Goal: Information Seeking & Learning: Learn about a topic

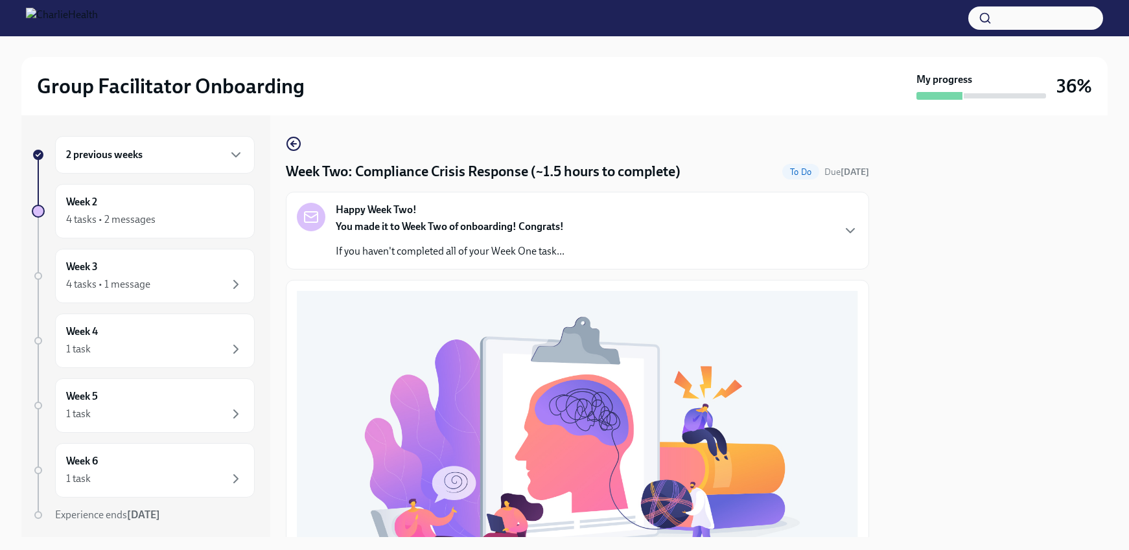
scroll to position [427, 0]
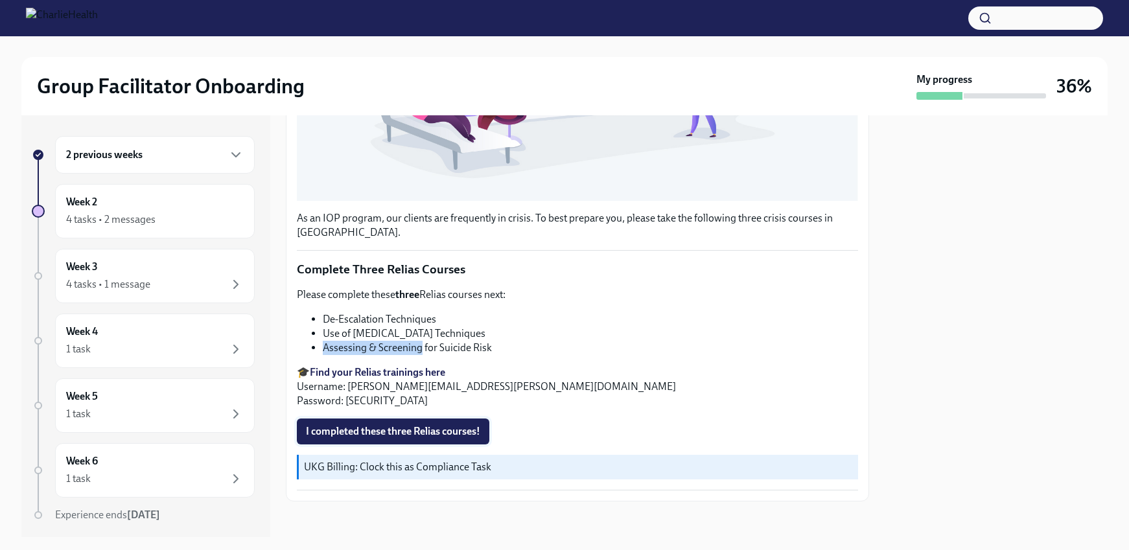
click at [381, 432] on span "I completed these three Relias courses!" at bounding box center [393, 431] width 174 height 13
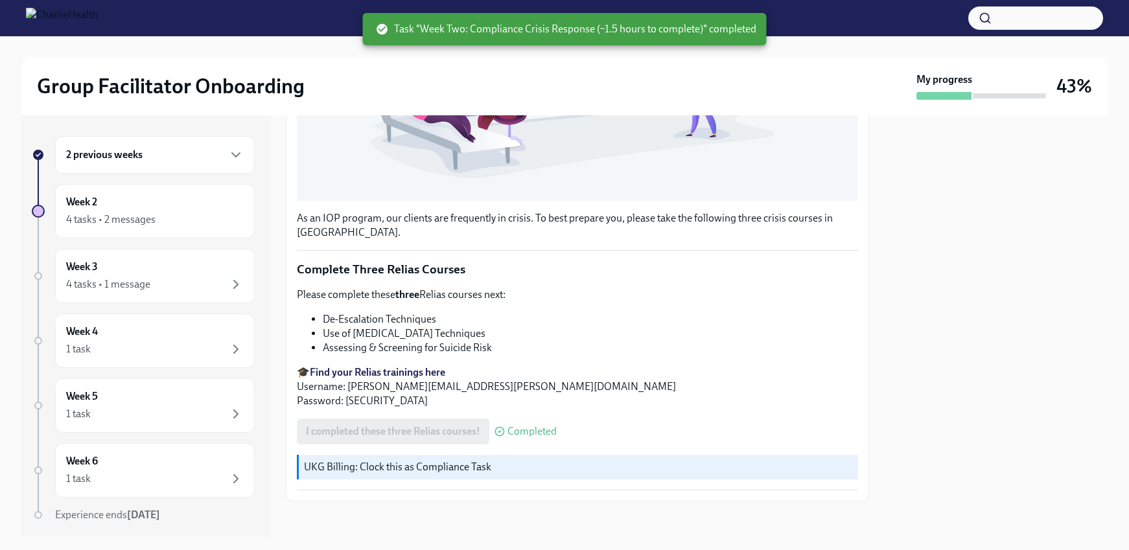
click at [580, 272] on div "As an IOP program, our clients are frequently in crisis. To best prepare you, p…" at bounding box center [577, 177] width 561 height 626
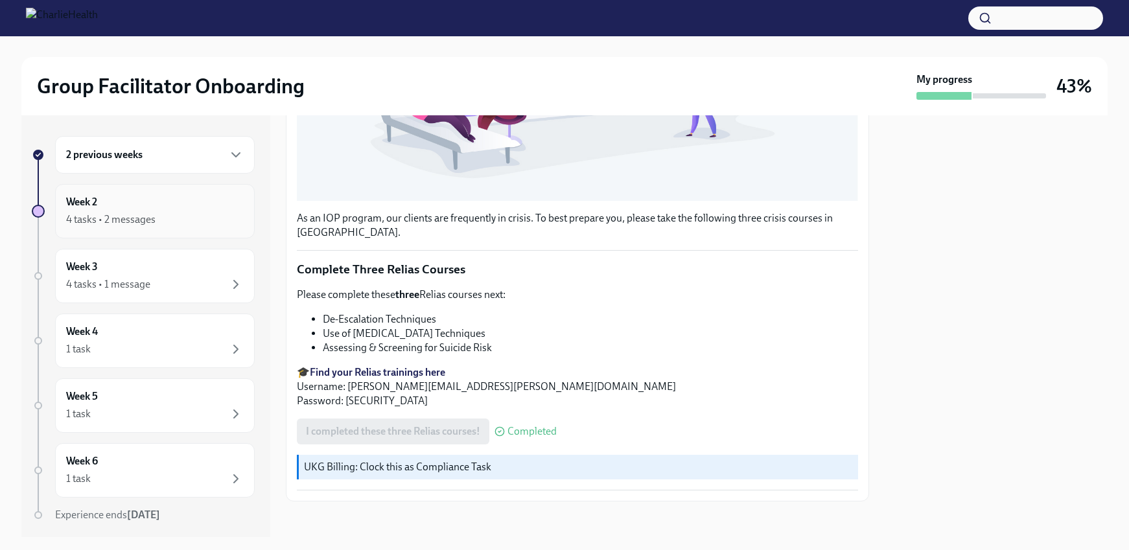
click at [135, 212] on div "4 tasks • 2 messages" at bounding box center [155, 220] width 178 height 16
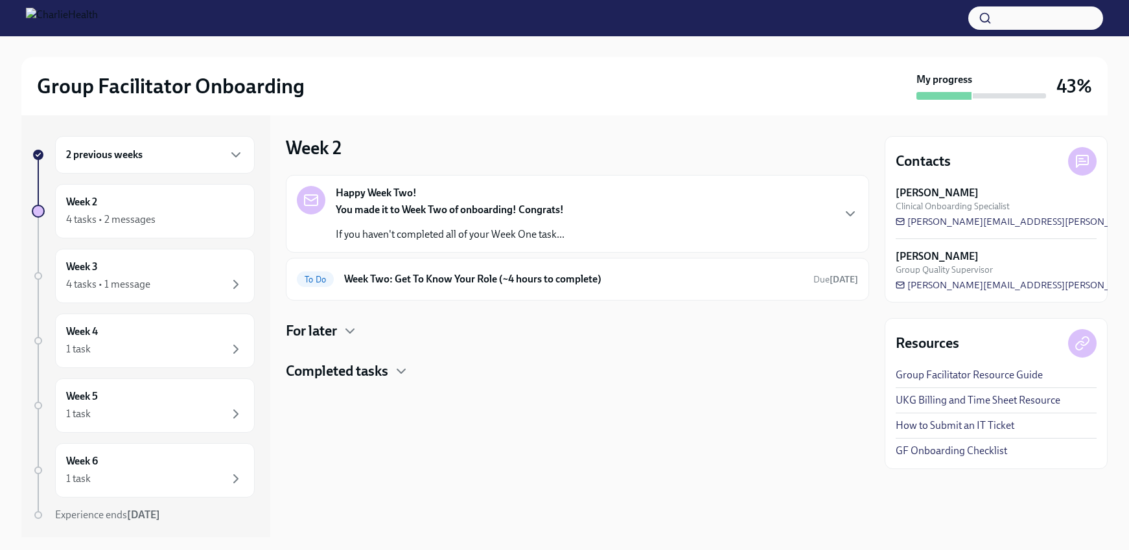
click at [361, 324] on div "For later" at bounding box center [577, 330] width 583 height 19
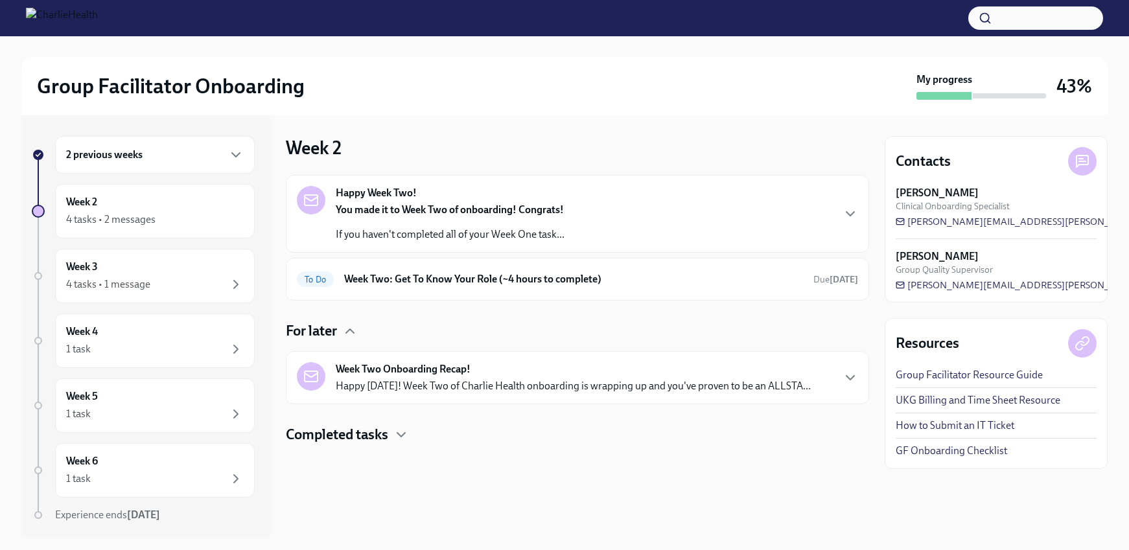
click at [374, 430] on h4 "Completed tasks" at bounding box center [337, 434] width 102 height 19
click at [369, 261] on div "To Do Week Two: Get To Know Your Role (~4 hours to complete) Due [DATE]" at bounding box center [577, 279] width 583 height 43
click at [423, 274] on h6 "Week Two: Get To Know Your Role (~4 hours to complete)" at bounding box center [573, 279] width 459 height 14
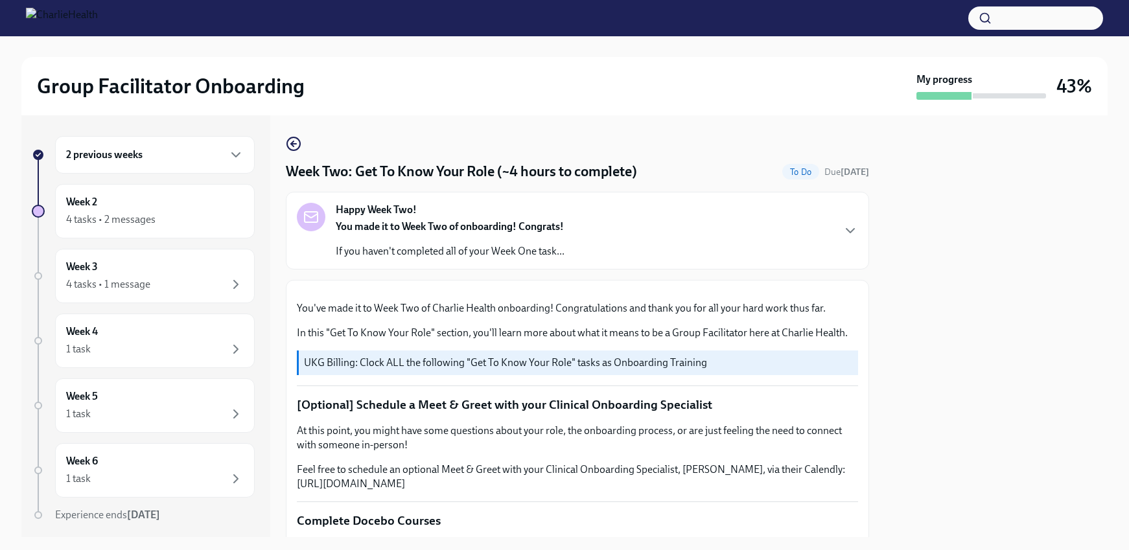
scroll to position [45, 0]
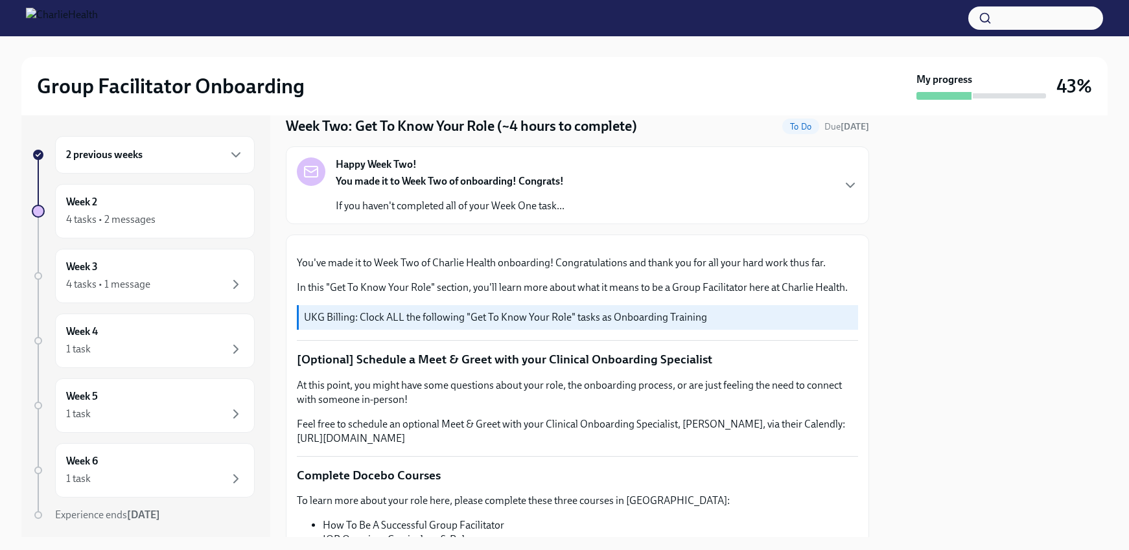
click at [549, 205] on p "If you haven't completed all of your Week One task..." at bounding box center [450, 206] width 229 height 14
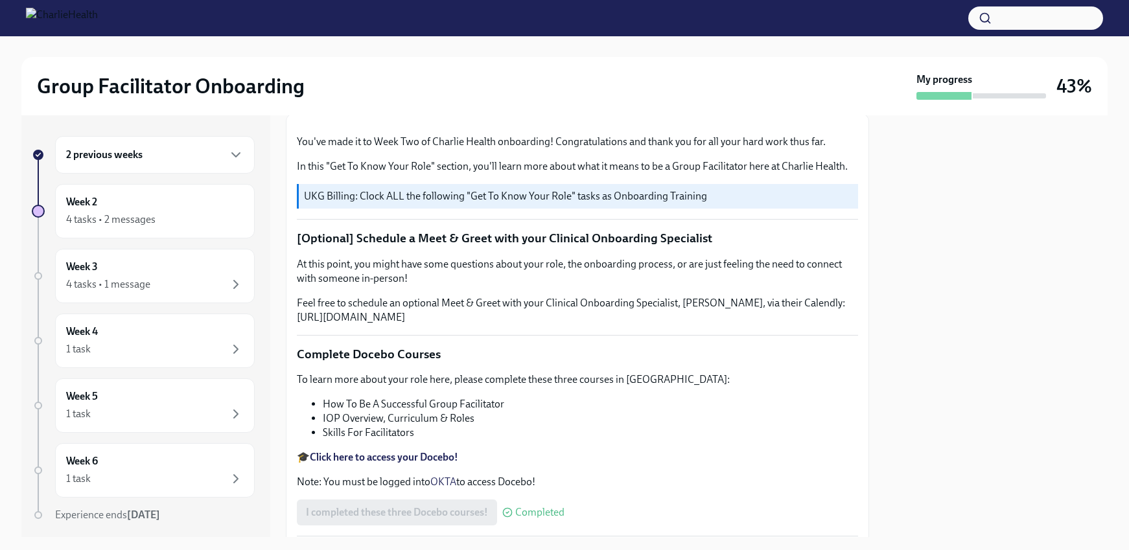
scroll to position [0, 0]
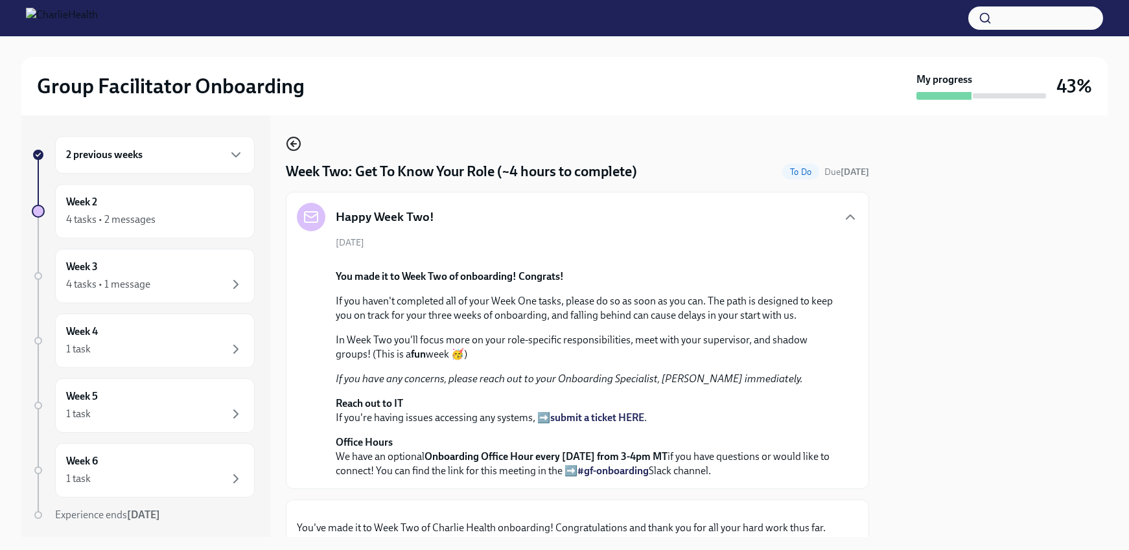
click at [295, 145] on icon "button" at bounding box center [294, 144] width 16 height 16
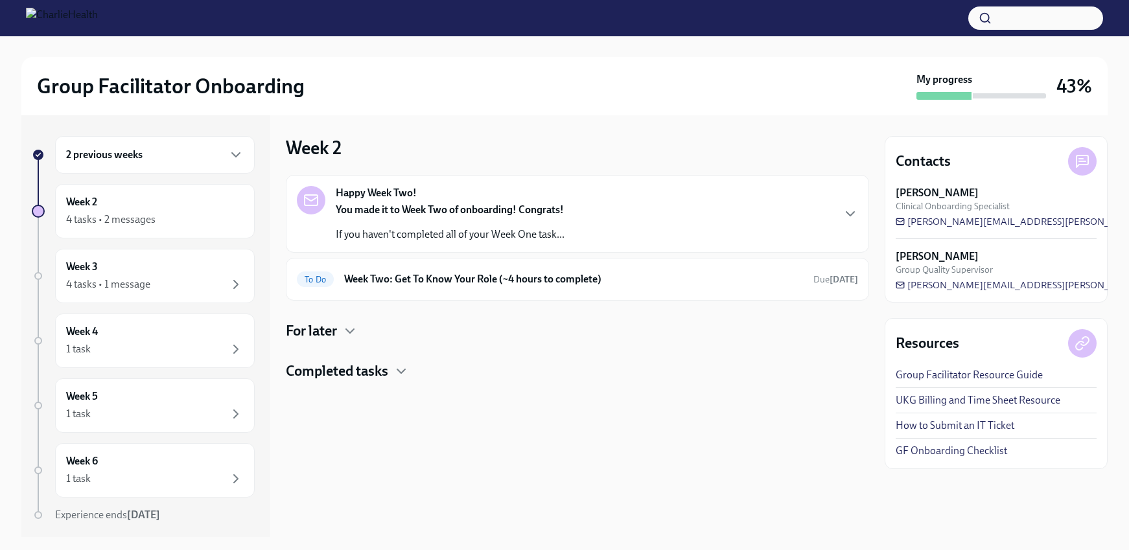
click at [383, 369] on h4 "Completed tasks" at bounding box center [337, 370] width 102 height 19
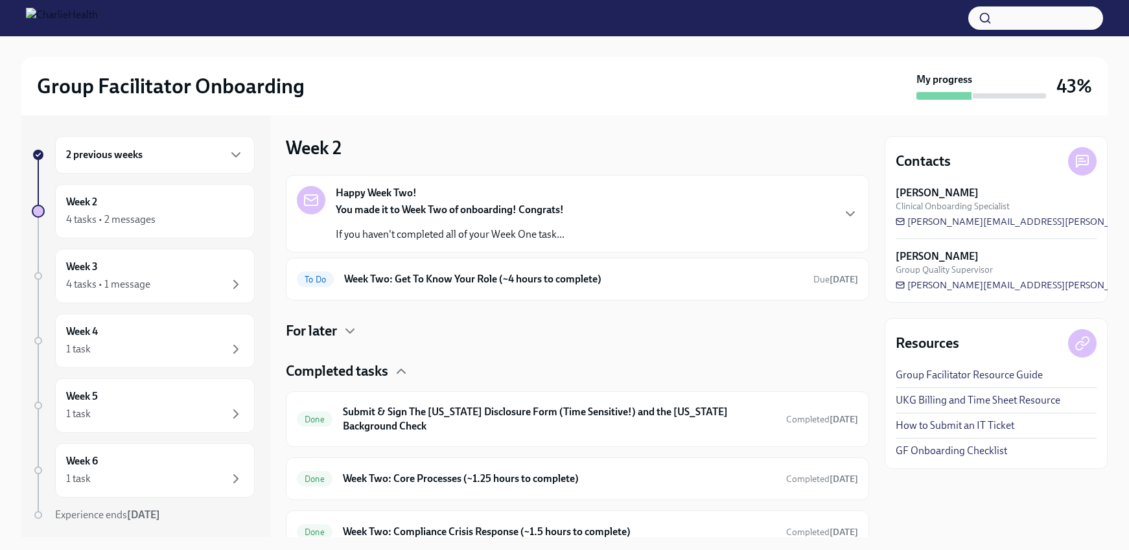
click at [339, 328] on div "For later" at bounding box center [577, 330] width 583 height 19
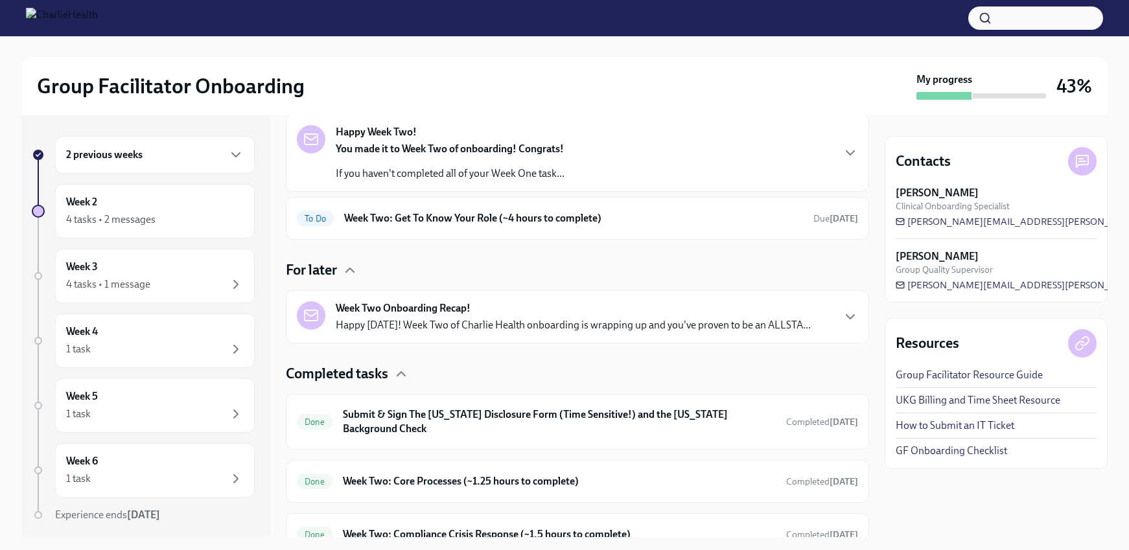
scroll to position [121, 0]
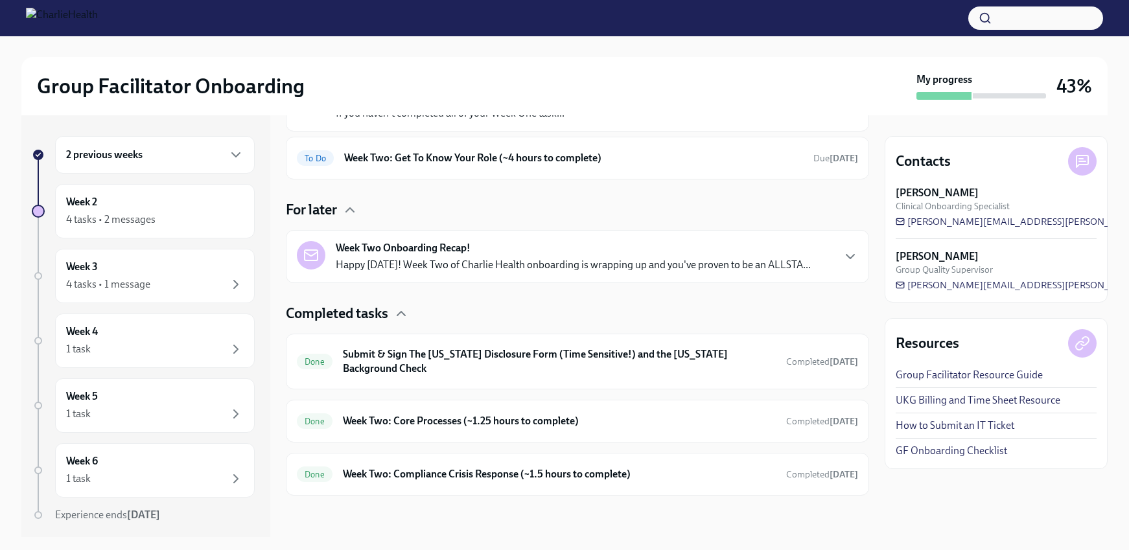
click at [422, 256] on div "Week Two Onboarding Recap! Happy [DATE]! Week Two of Charlie Health onboarding …" at bounding box center [573, 256] width 475 height 31
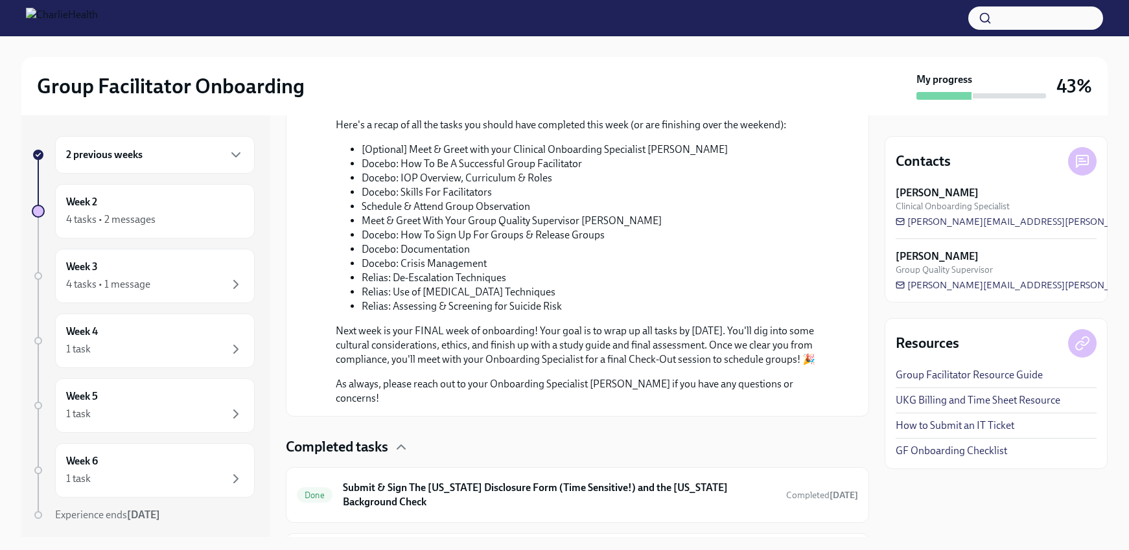
scroll to position [616, 0]
click at [426, 144] on li "[Optional] Meet & Greet with your Clinical Onboarding Specialist [PERSON_NAME]" at bounding box center [599, 151] width 476 height 14
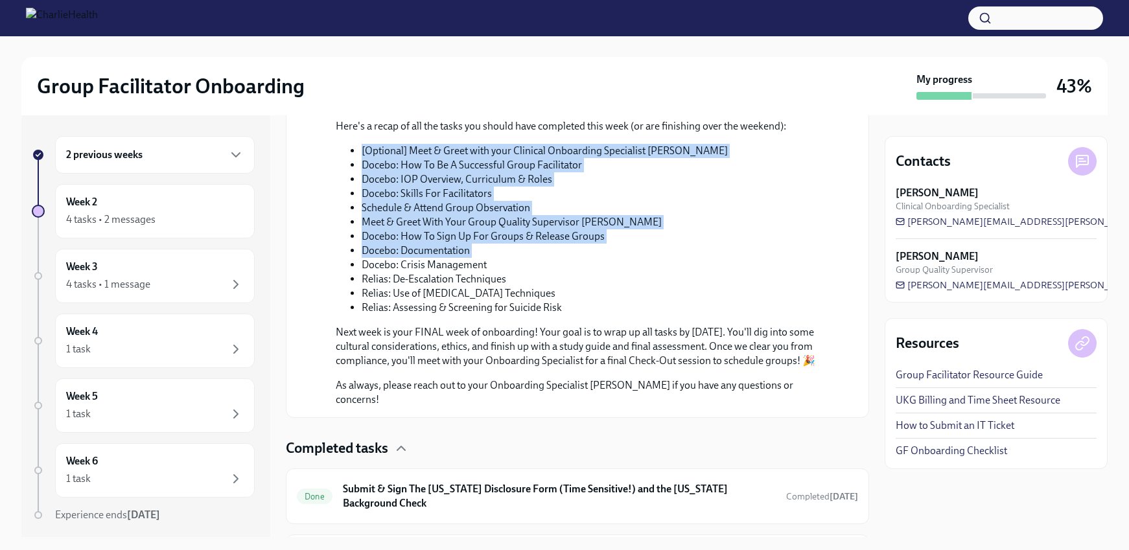
drag, startPoint x: 426, startPoint y: 143, endPoint x: 432, endPoint y: 246, distance: 102.6
click at [432, 246] on ul "[Optional] Meet & Greet with your Clinical Onboarding Specialist [PERSON_NAME] …" at bounding box center [586, 229] width 501 height 171
click at [432, 246] on li "Docebo: Documentation" at bounding box center [599, 251] width 476 height 14
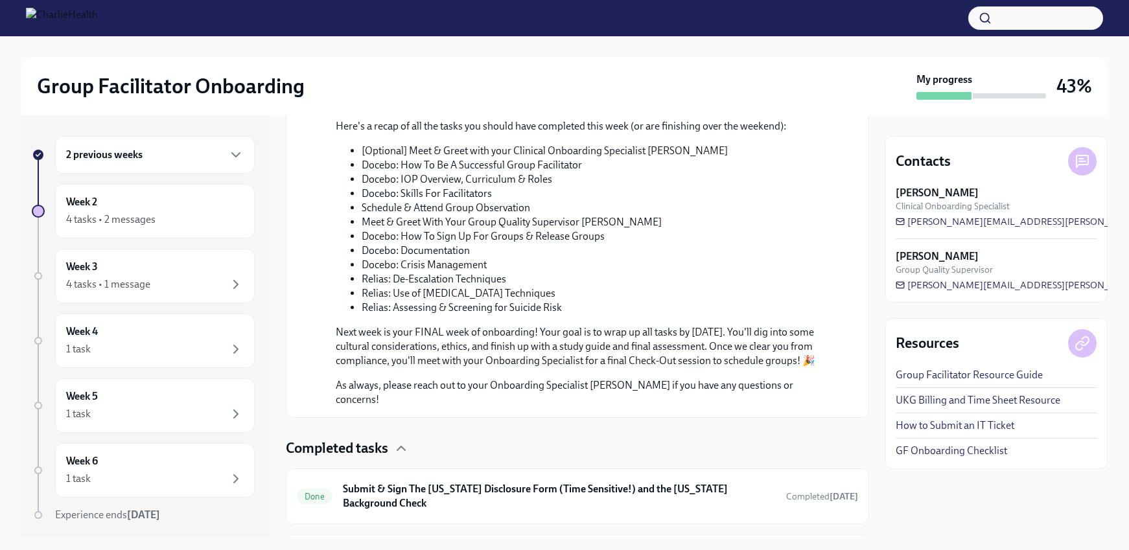
click at [424, 229] on li "Docebo: How To Sign Up For Groups & Release Groups" at bounding box center [599, 236] width 476 height 14
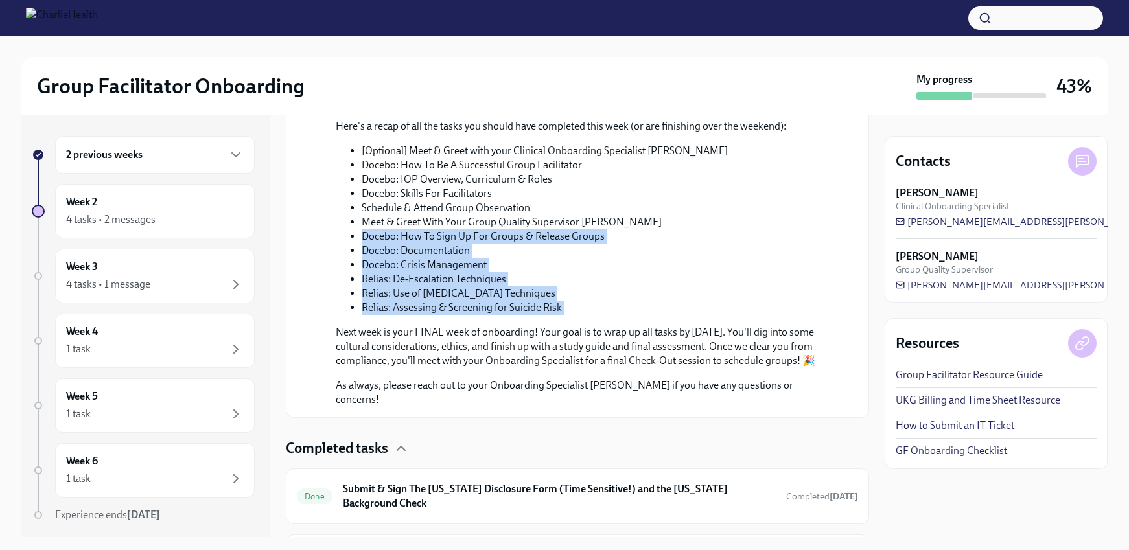
drag, startPoint x: 424, startPoint y: 224, endPoint x: 439, endPoint y: 296, distance: 74.1
click at [439, 296] on ul "[Optional] Meet & Greet with your Clinical Onboarding Specialist [PERSON_NAME] …" at bounding box center [586, 229] width 501 height 171
click at [439, 301] on li "Relias: Assessing & Screening for Suicide Risk" at bounding box center [599, 308] width 476 height 14
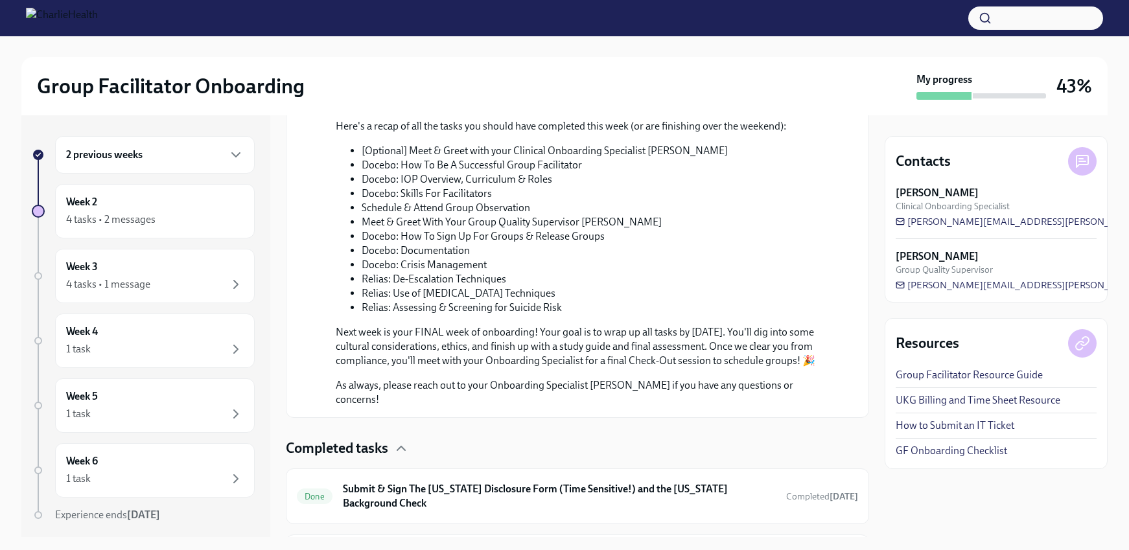
click at [420, 258] on li "Docebo: Crisis Management" at bounding box center [599, 265] width 476 height 14
drag, startPoint x: 420, startPoint y: 255, endPoint x: 426, endPoint y: 290, distance: 34.7
click at [426, 290] on ul "[Optional] Meet & Greet with your Clinical Onboarding Specialist [PERSON_NAME] …" at bounding box center [586, 229] width 501 height 171
click at [426, 290] on li "Relias: Use of [MEDICAL_DATA] Techniques" at bounding box center [599, 293] width 476 height 14
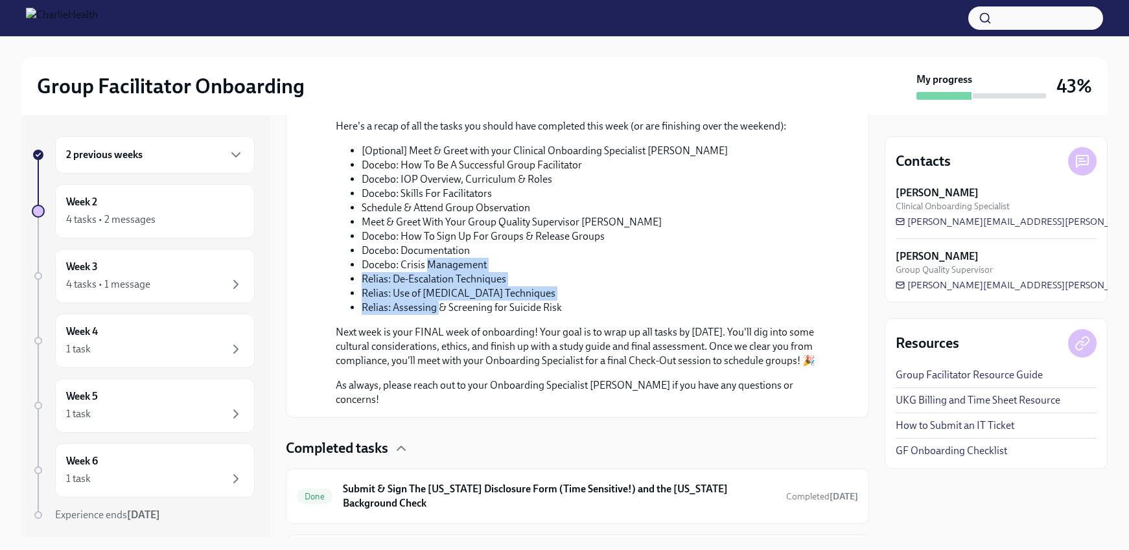
drag, startPoint x: 426, startPoint y: 253, endPoint x: 440, endPoint y: 295, distance: 44.5
click at [440, 295] on ul "[Optional] Meet & Greet with your Clinical Onboarding Specialist [PERSON_NAME] …" at bounding box center [586, 229] width 501 height 171
click at [440, 301] on li "Relias: Assessing & Screening for Suicide Risk" at bounding box center [599, 308] width 476 height 14
click at [433, 247] on li "Docebo: Documentation" at bounding box center [599, 251] width 476 height 14
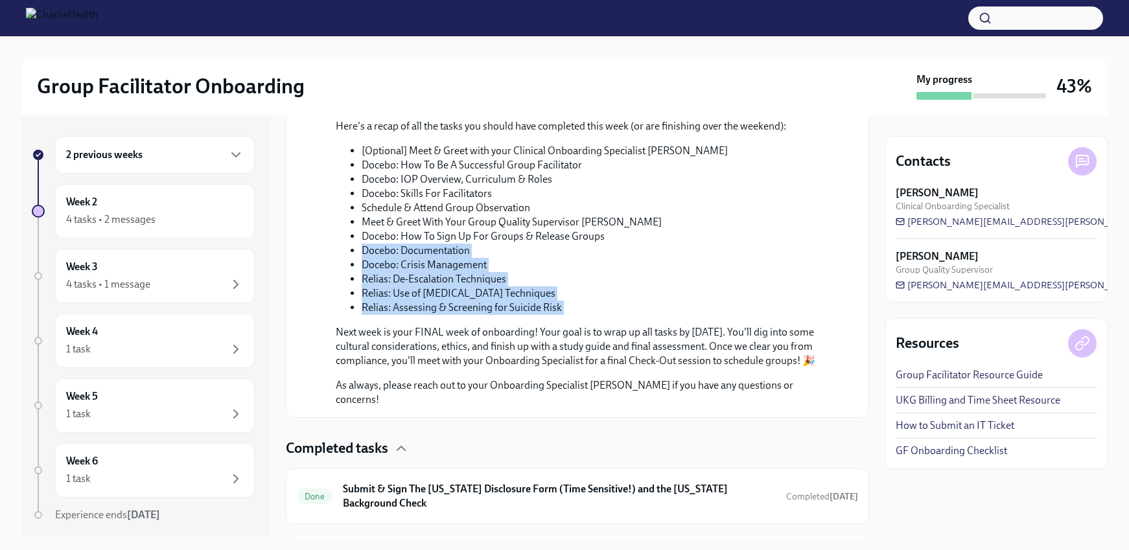
drag, startPoint x: 433, startPoint y: 247, endPoint x: 455, endPoint y: 306, distance: 62.3
click at [455, 306] on ul "[Optional] Meet & Greet with your Clinical Onboarding Specialist [PERSON_NAME] …" at bounding box center [586, 229] width 501 height 171
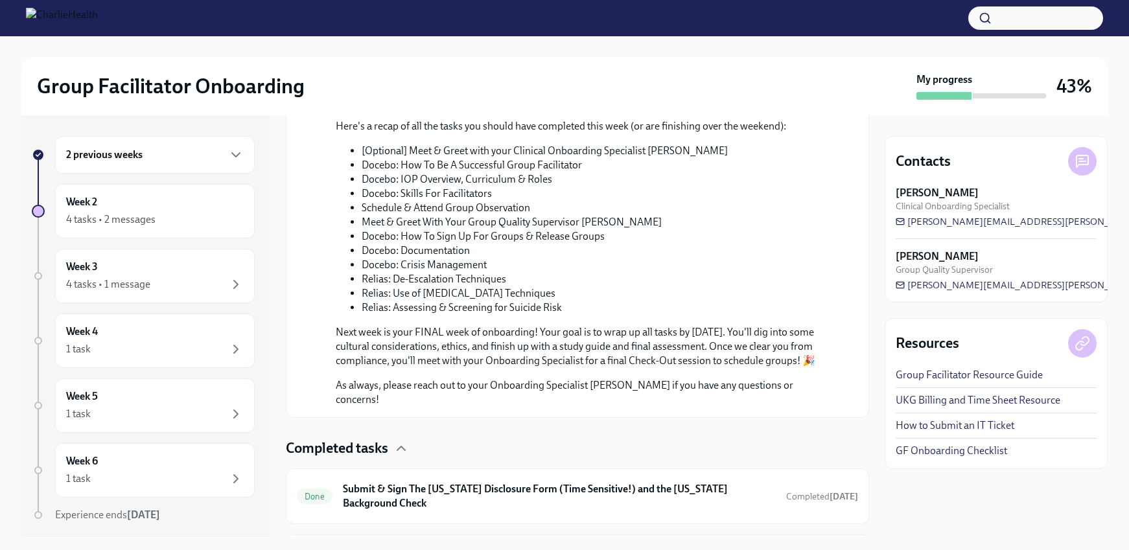
click at [455, 305] on li "Relias: Assessing & Screening for Suicide Risk" at bounding box center [599, 308] width 476 height 14
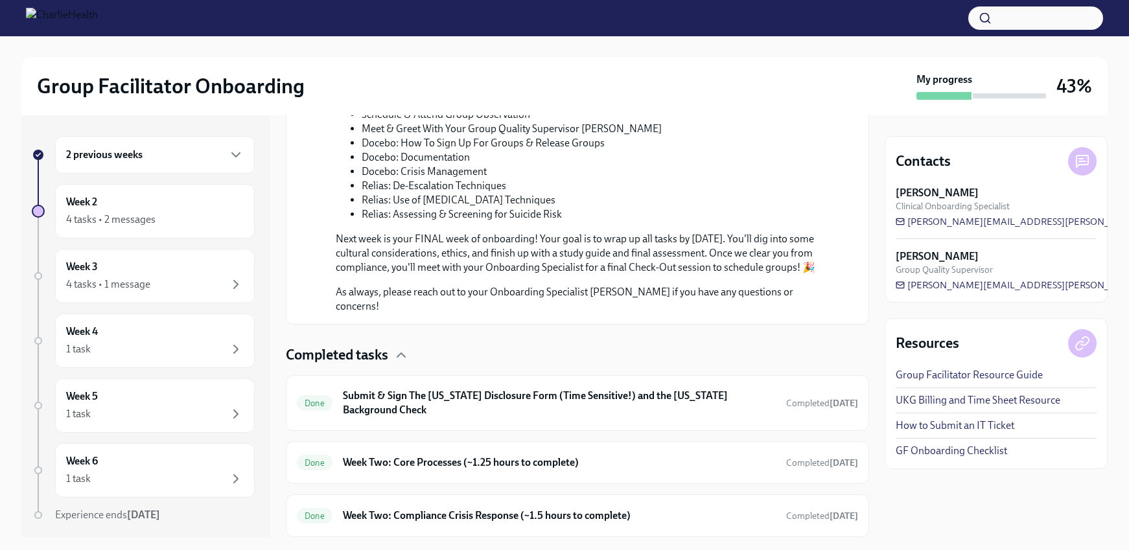
scroll to position [746, 0]
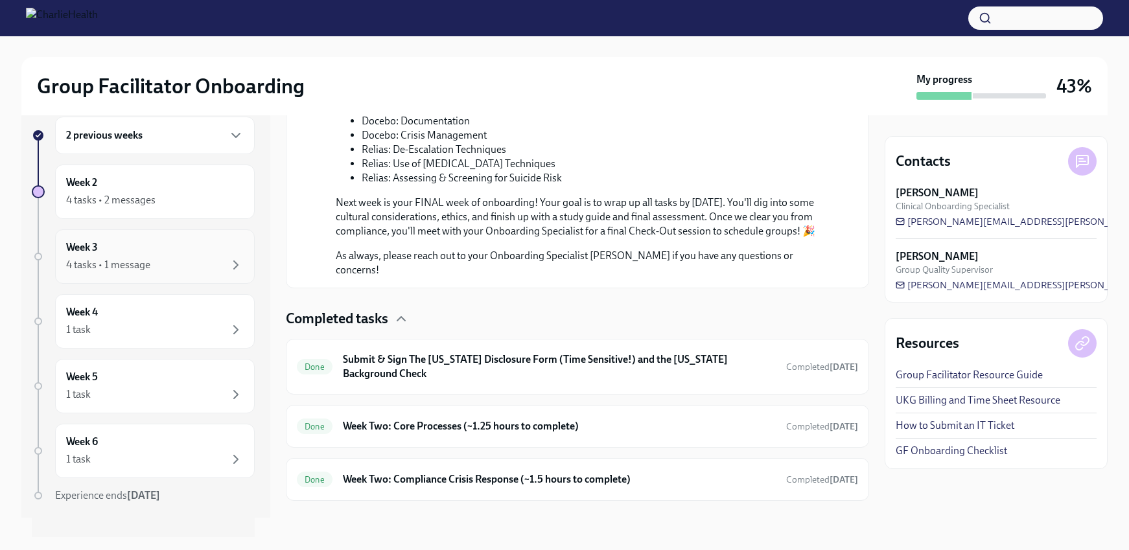
click at [169, 282] on div "Week 3 4 tasks • 1 message" at bounding box center [155, 256] width 200 height 54
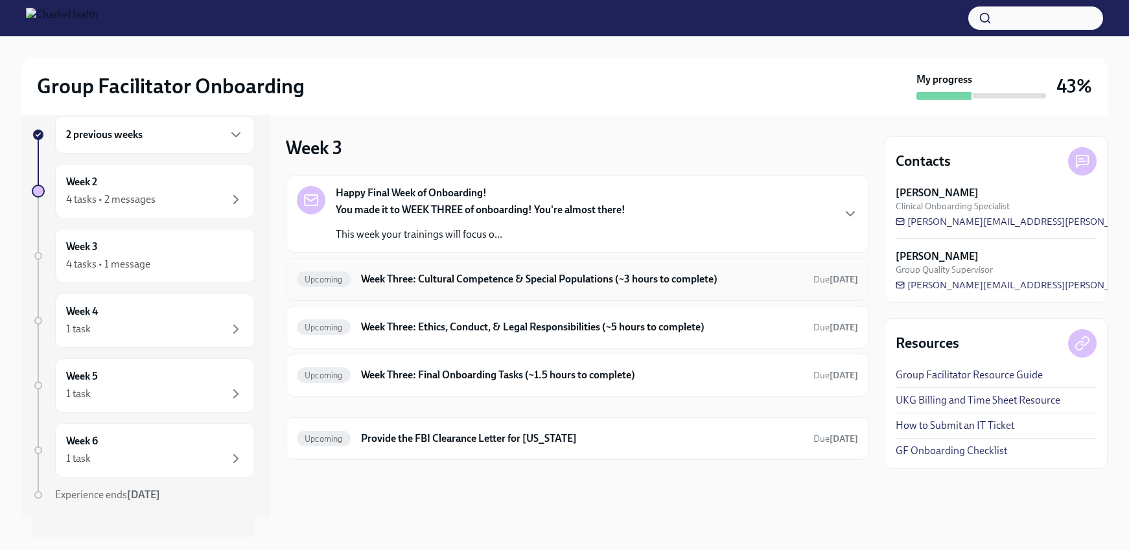
click at [497, 295] on div "Upcoming Week Three: Cultural Competence & Special Populations (~3 hours to com…" at bounding box center [577, 279] width 583 height 43
click at [504, 273] on h6 "Week Three: Cultural Competence & Special Populations (~3 hours to complete)" at bounding box center [582, 279] width 442 height 14
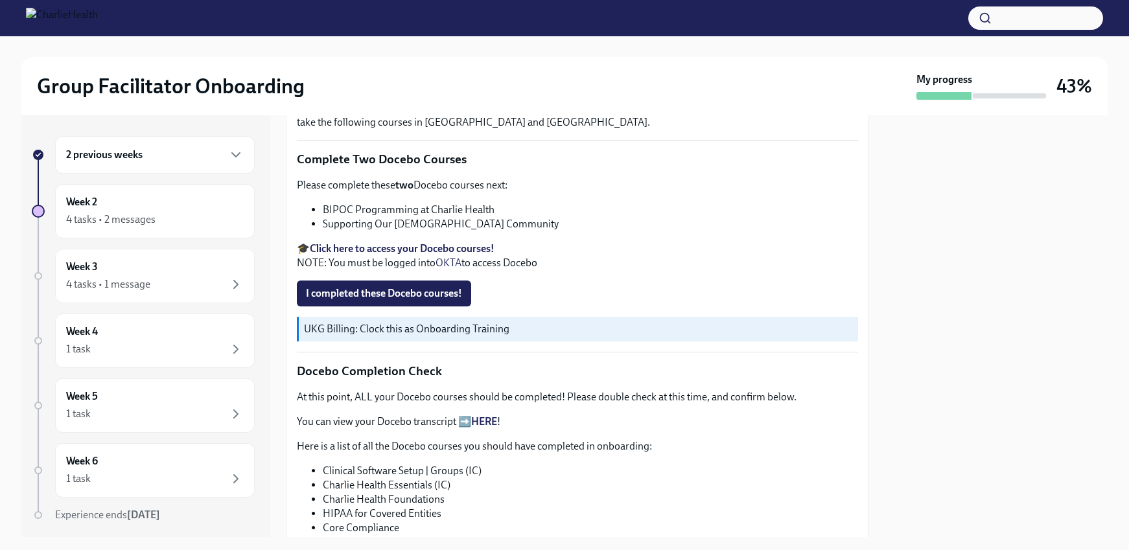
scroll to position [435, 0]
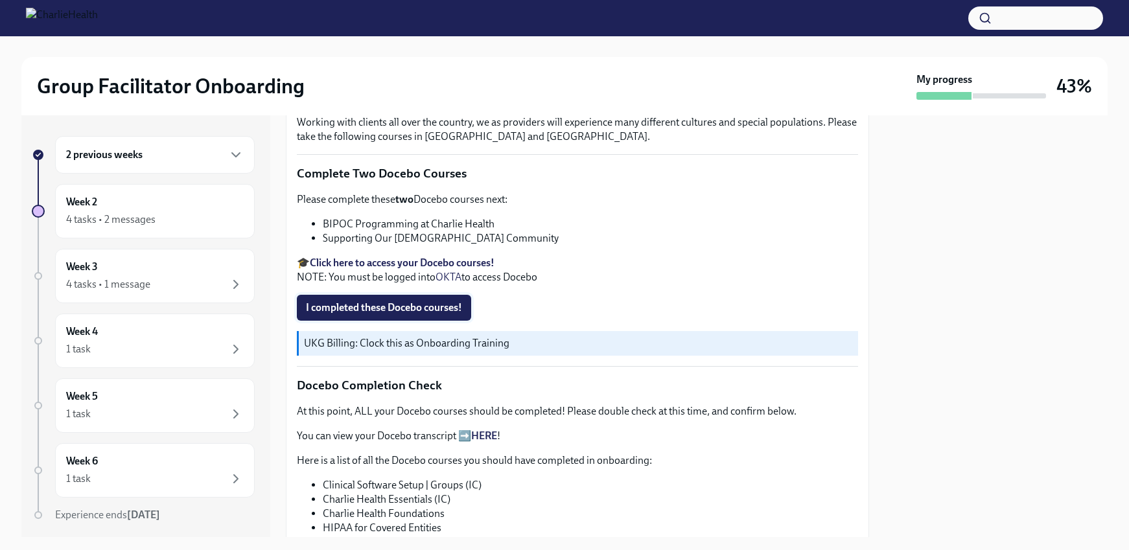
click at [426, 308] on span "I completed these Docebo courses!" at bounding box center [384, 307] width 156 height 13
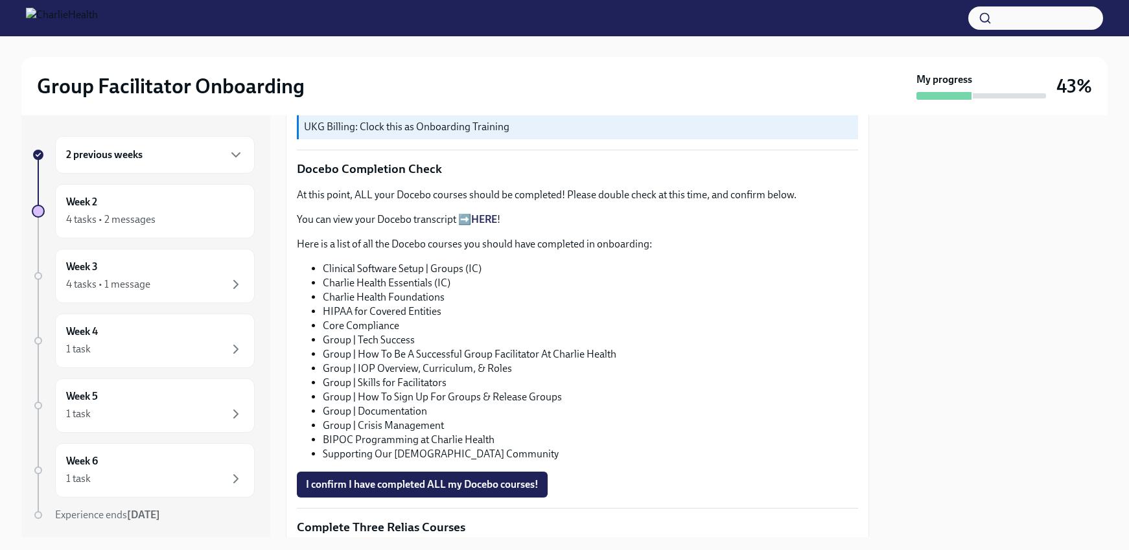
scroll to position [685, 0]
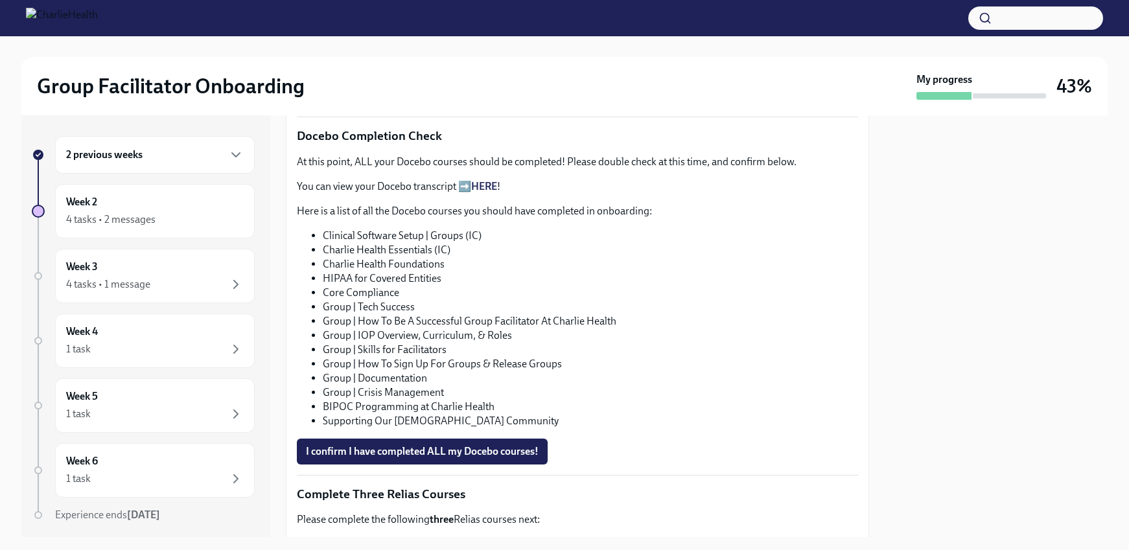
click at [356, 234] on li "Clinical Software Setup | Groups (IC)" at bounding box center [590, 236] width 535 height 14
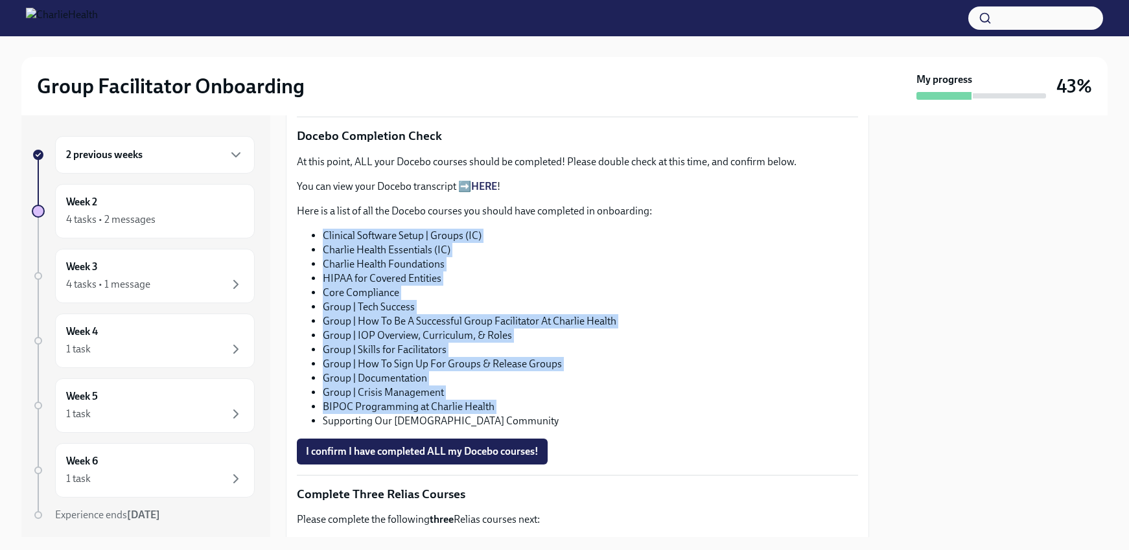
drag, startPoint x: 356, startPoint y: 234, endPoint x: 509, endPoint y: 398, distance: 224.6
click at [509, 398] on ul "Clinical Software Setup | Groups (IC) Charlie Health Essentials (IC) Charlie He…" at bounding box center [577, 329] width 561 height 200
